Goal: Task Accomplishment & Management: Manage account settings

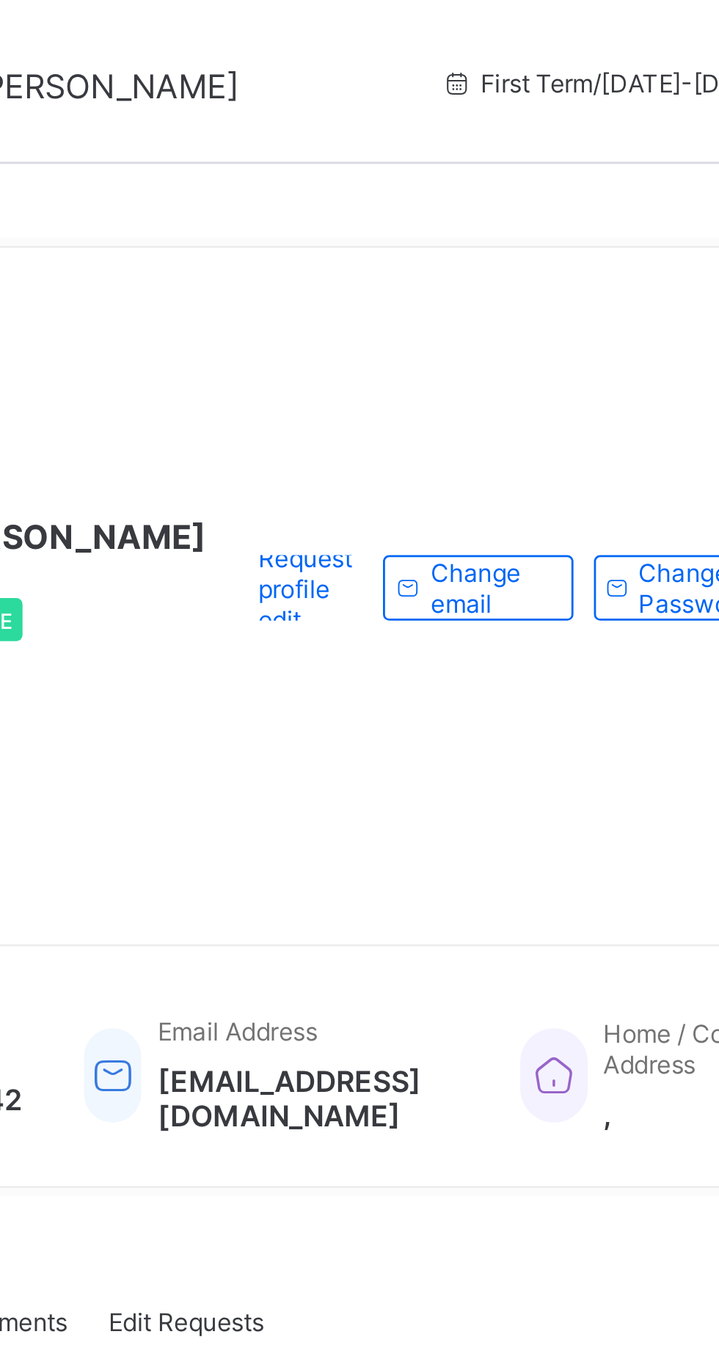
click at [433, 288] on div "Request profile edit Change email Change Password" at bounding box center [492, 211] width 215 height 220
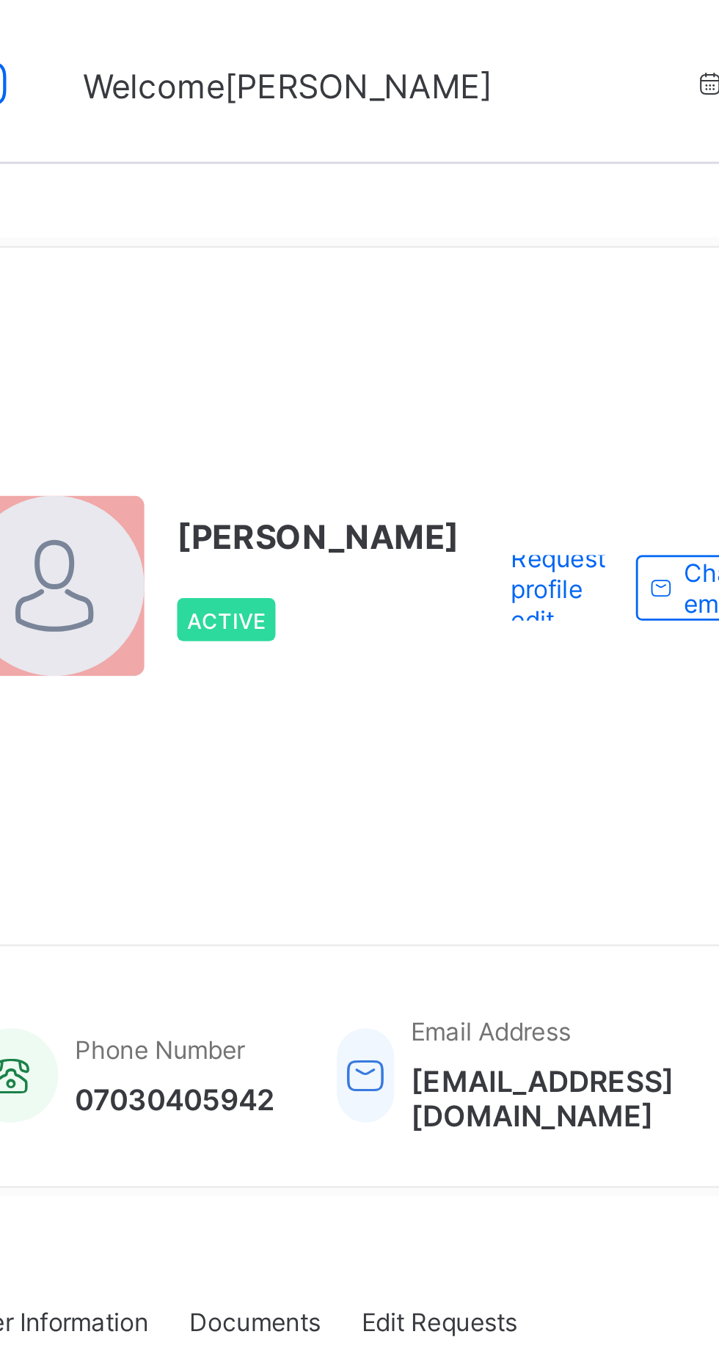
click at [346, 72] on div "Emmanuel Daniel Active Request profile edit Change email Change Password First …" at bounding box center [447, 679] width 543 height 1359
click at [396, 228] on span "Request profile edit" at bounding box center [413, 210] width 34 height 33
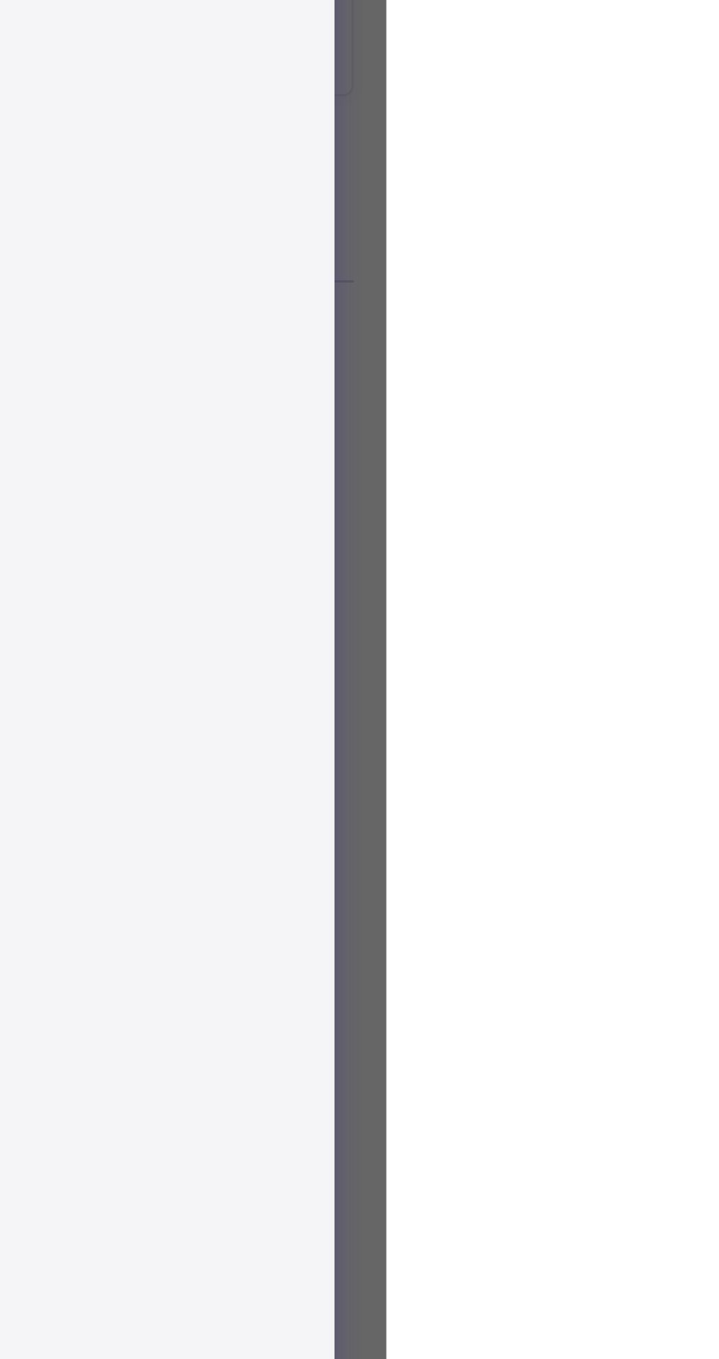
click at [687, 339] on div "×" at bounding box center [680, 326] width 14 height 25
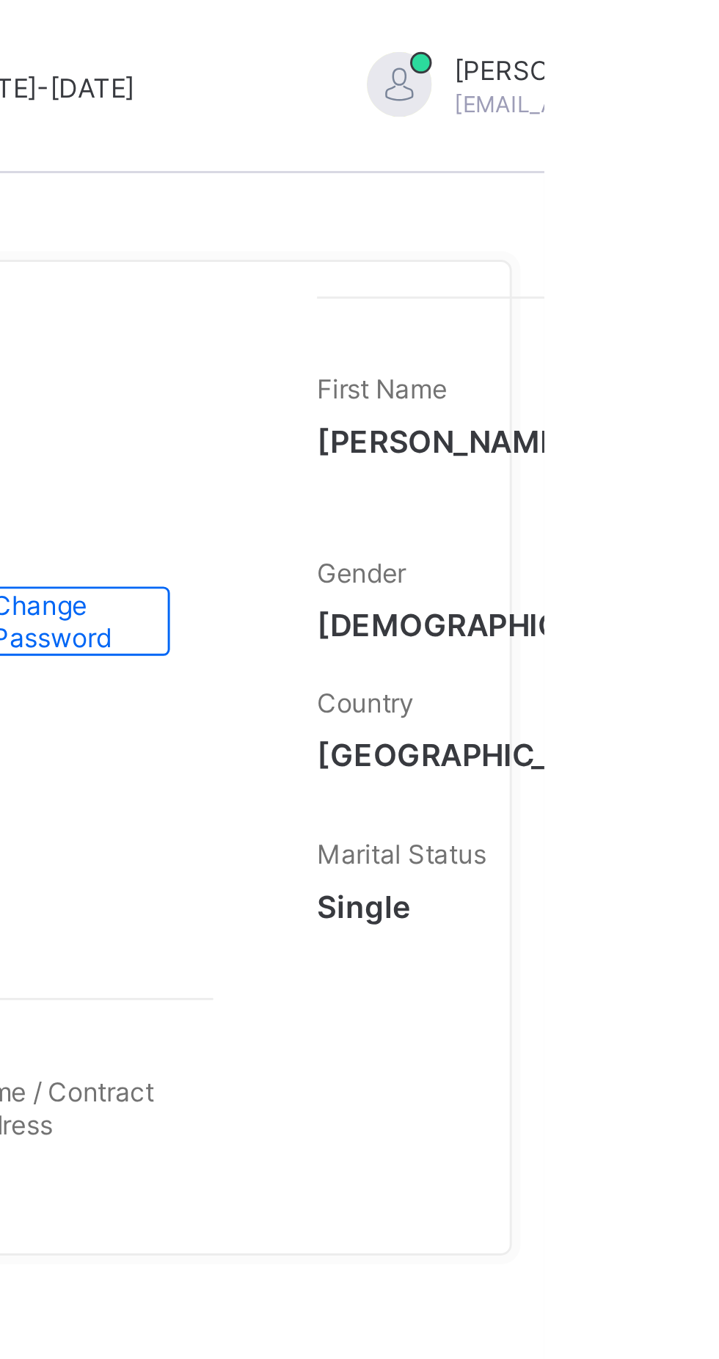
click at [654, 249] on div "[PERSON_NAME] Active Request profile edit Change email Change Password First Na…" at bounding box center [447, 257] width 521 height 338
